Goal: Obtain resource: Obtain resource

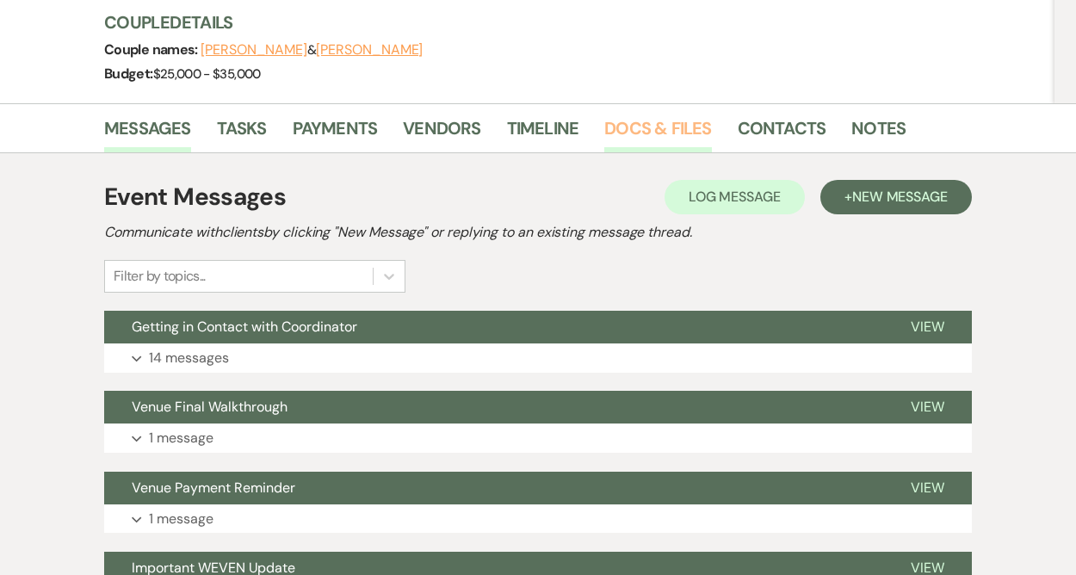
click at [626, 133] on link "Docs & Files" at bounding box center [658, 134] width 107 height 38
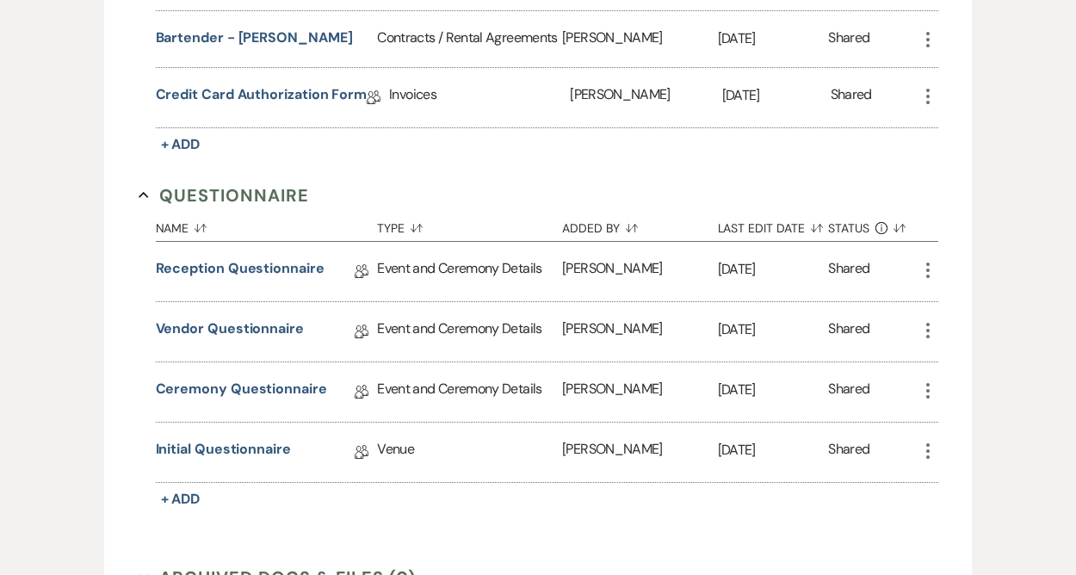
scroll to position [1177, 0]
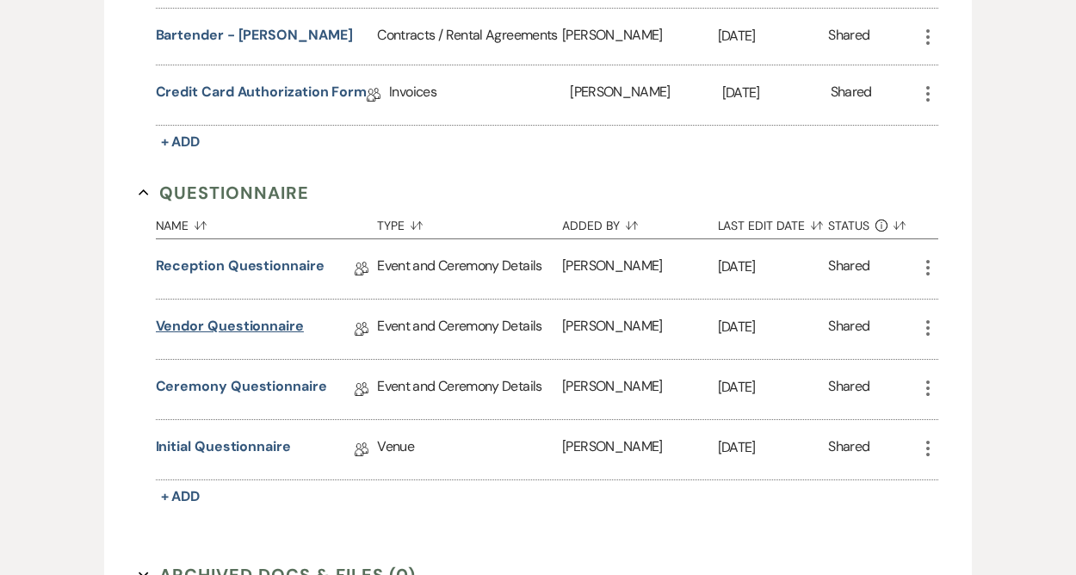
click at [272, 319] on link "Vendor Questionnaire" at bounding box center [230, 329] width 148 height 27
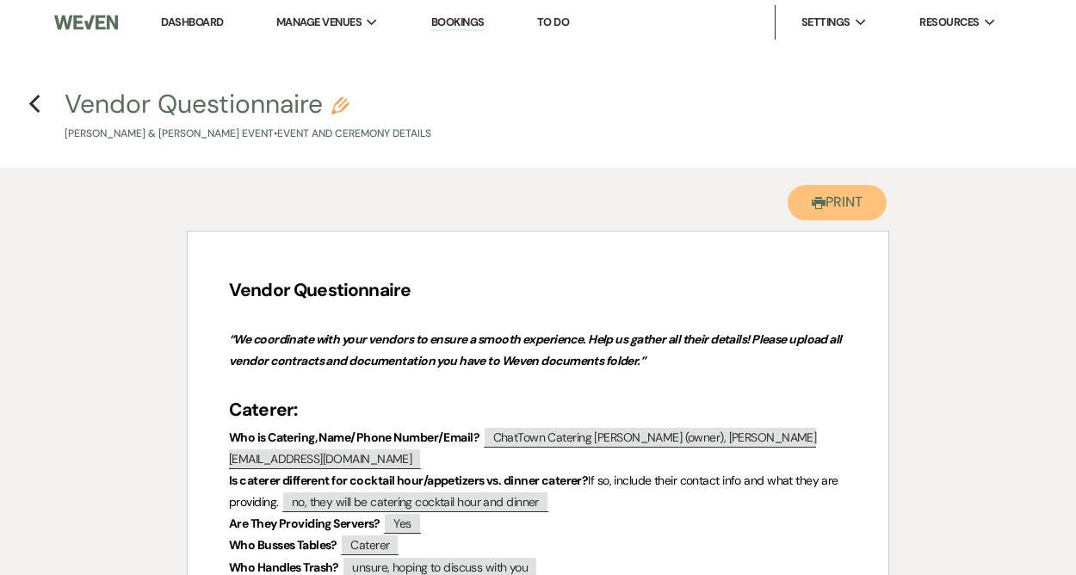
click at [831, 203] on button "Printer Print" at bounding box center [837, 202] width 99 height 35
click at [34, 105] on icon "Previous" at bounding box center [34, 104] width 13 height 21
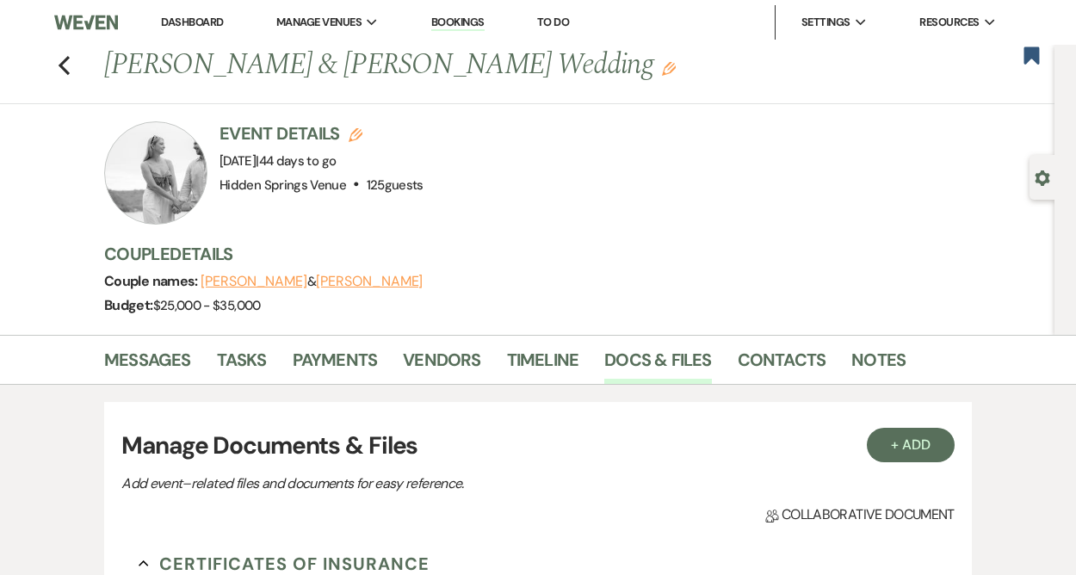
scroll to position [1177, 0]
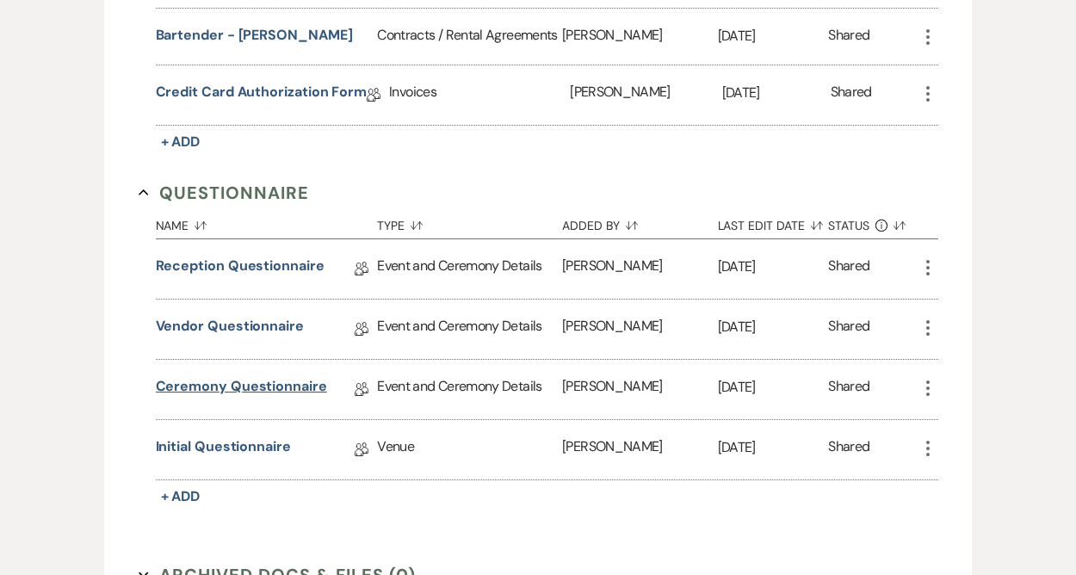
click at [263, 384] on link "Ceremony Questionnaire" at bounding box center [241, 389] width 171 height 27
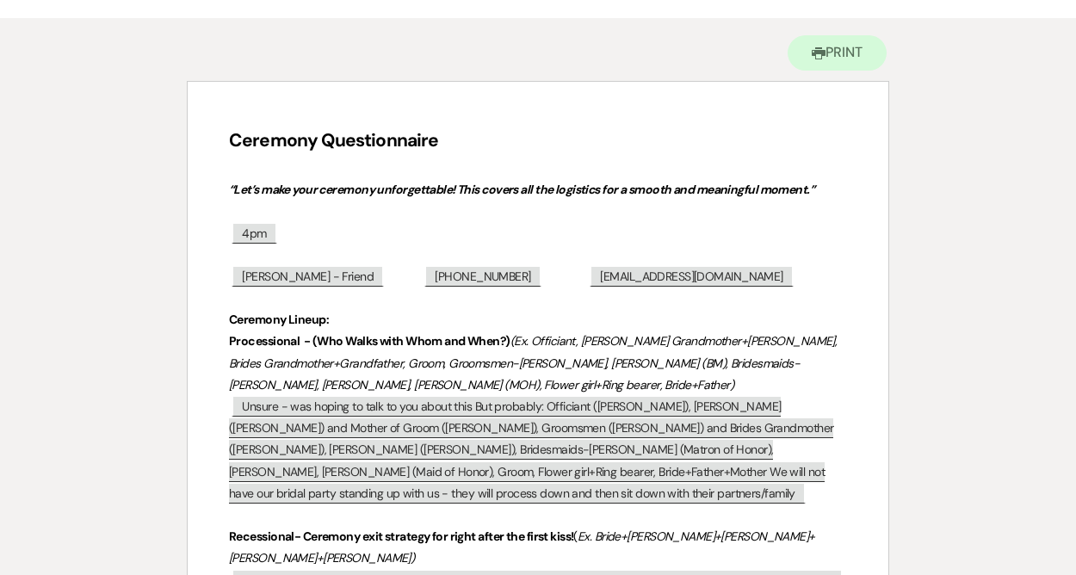
scroll to position [164, 0]
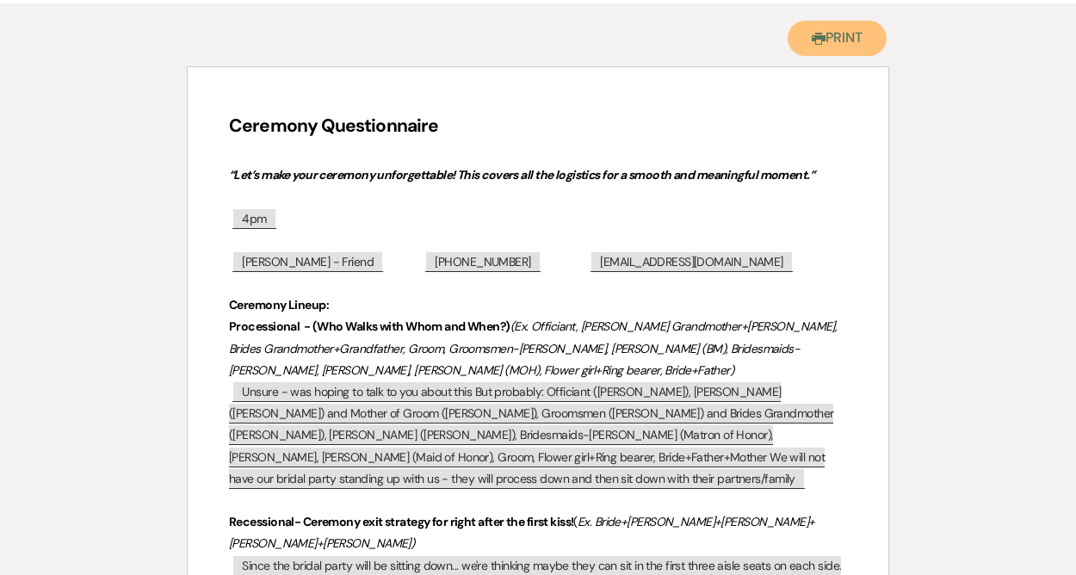
click at [820, 48] on button "Printer Print" at bounding box center [837, 38] width 99 height 35
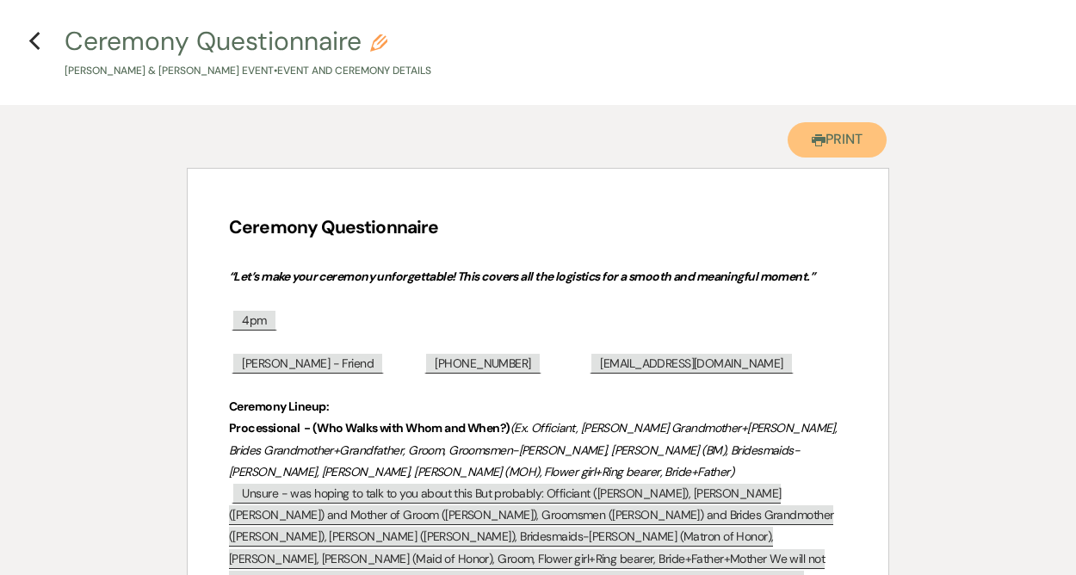
scroll to position [0, 0]
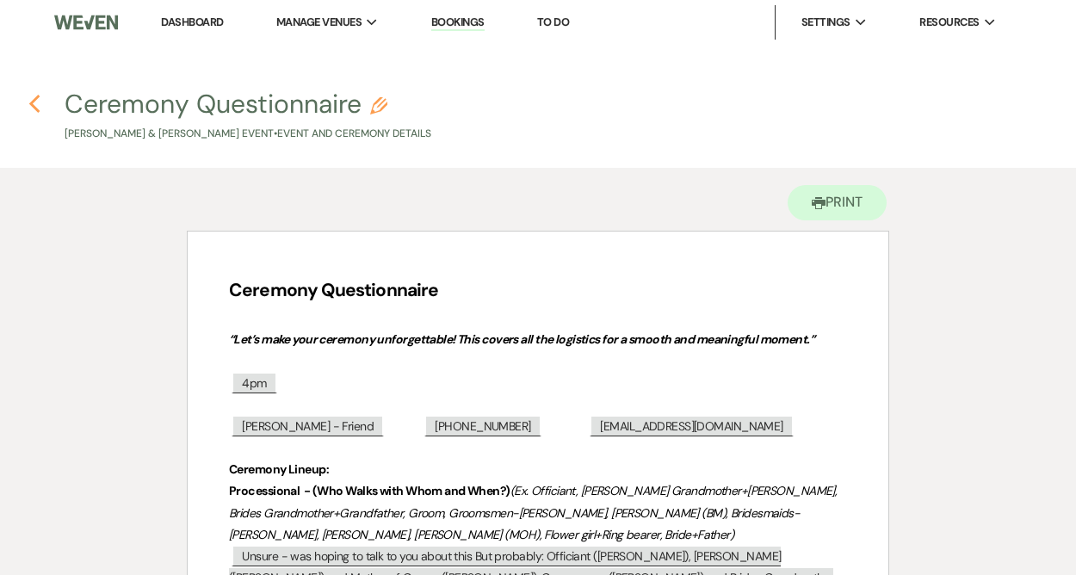
click at [35, 106] on icon "Previous" at bounding box center [34, 104] width 13 height 21
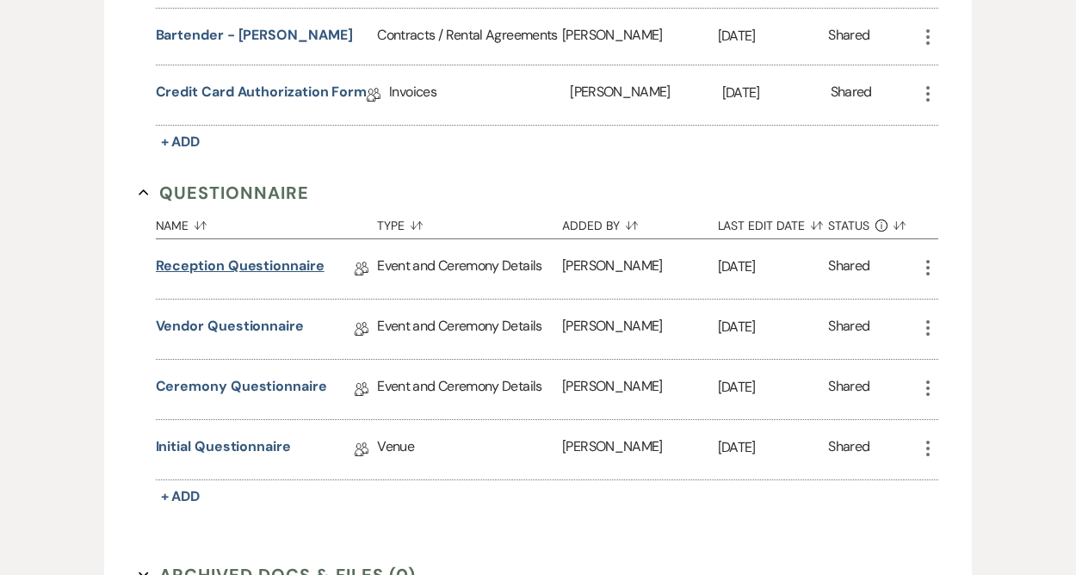
click at [234, 264] on link "Reception Questionnaire" at bounding box center [240, 269] width 169 height 27
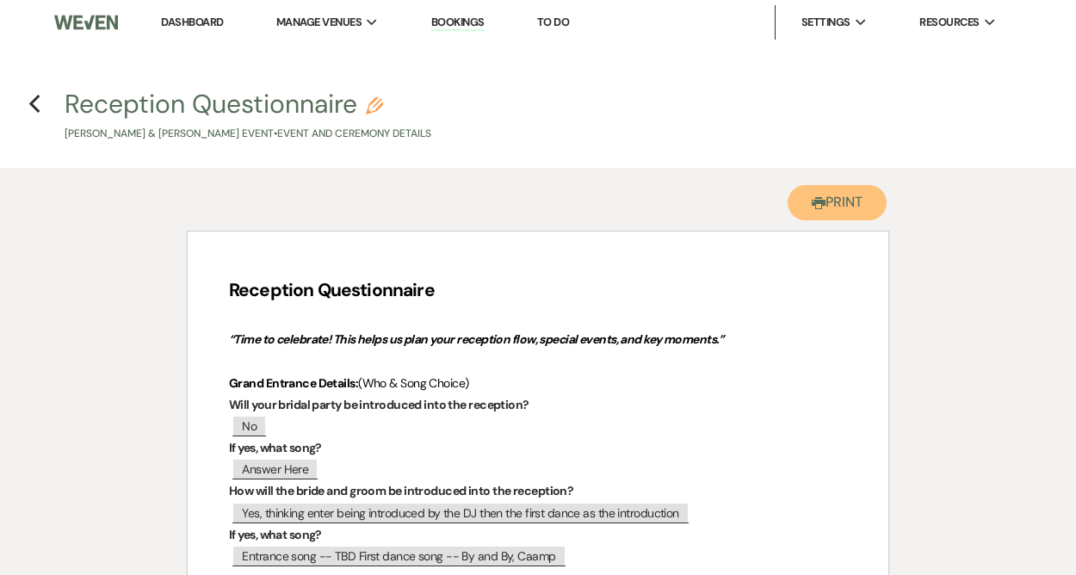
click at [839, 197] on button "Printer Print" at bounding box center [837, 202] width 99 height 35
click at [34, 106] on icon "Previous" at bounding box center [34, 104] width 13 height 21
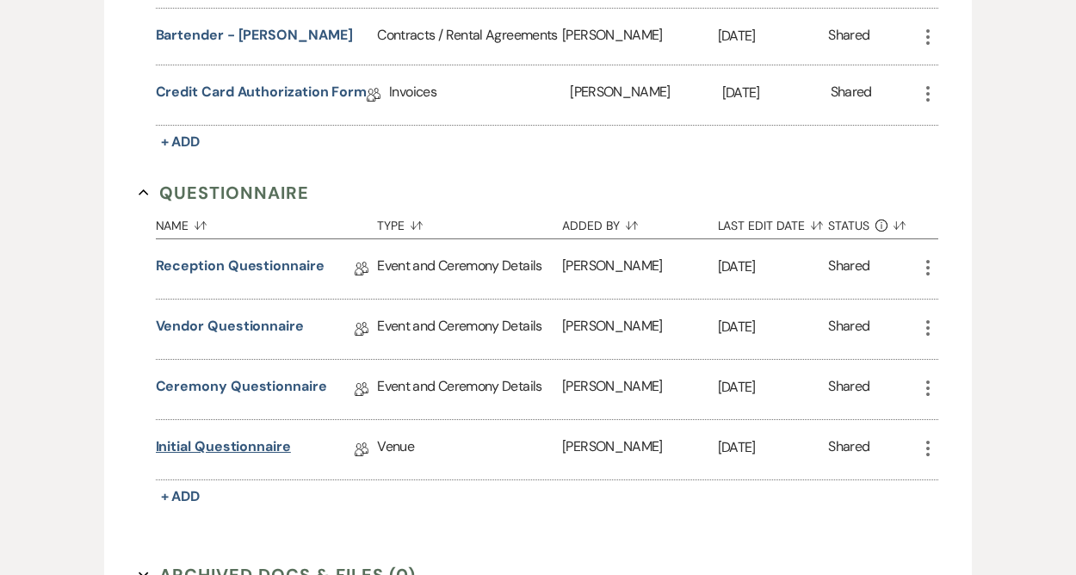
click at [251, 439] on link "Initial Questionnaire" at bounding box center [223, 450] width 135 height 27
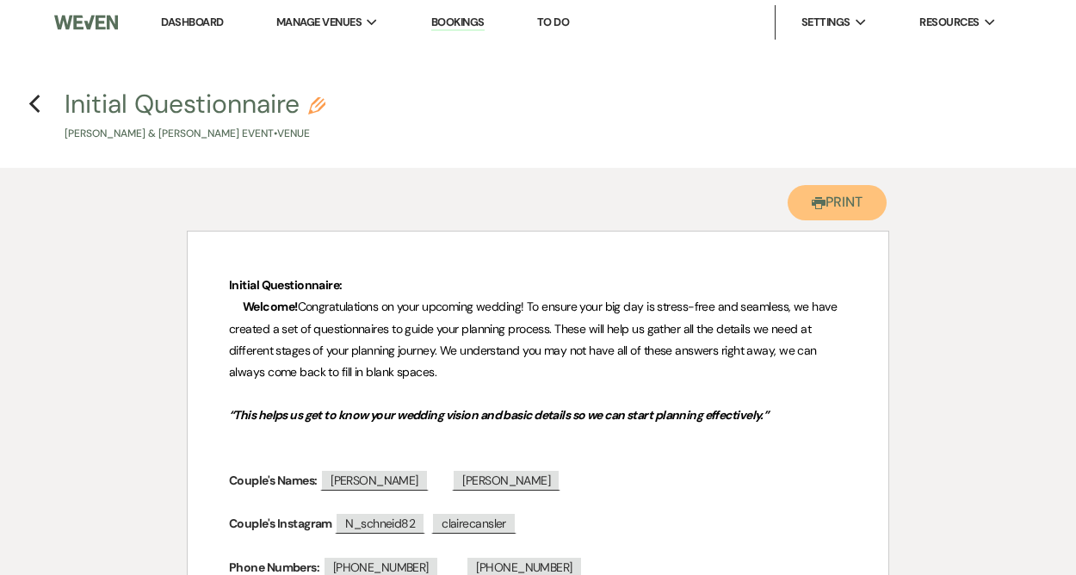
click at [827, 203] on button "Printer Print" at bounding box center [837, 202] width 99 height 35
